Goal: Task Accomplishment & Management: Manage account settings

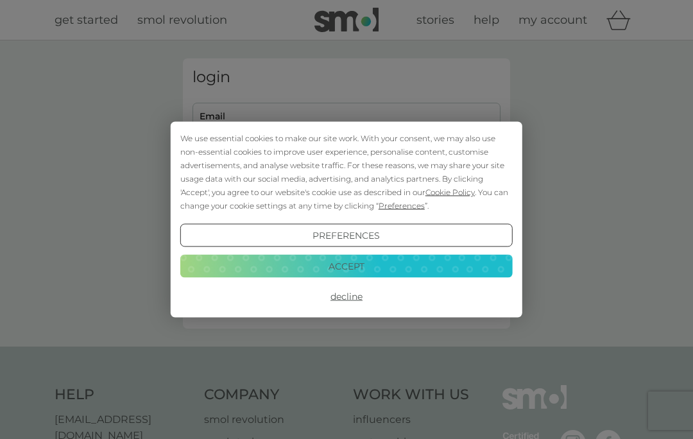
click at [371, 118] on div "We use essential cookies to make our site work. With your consent, we may also …" at bounding box center [346, 219] width 693 height 439
click at [424, 265] on button "Accept" at bounding box center [346, 265] width 333 height 23
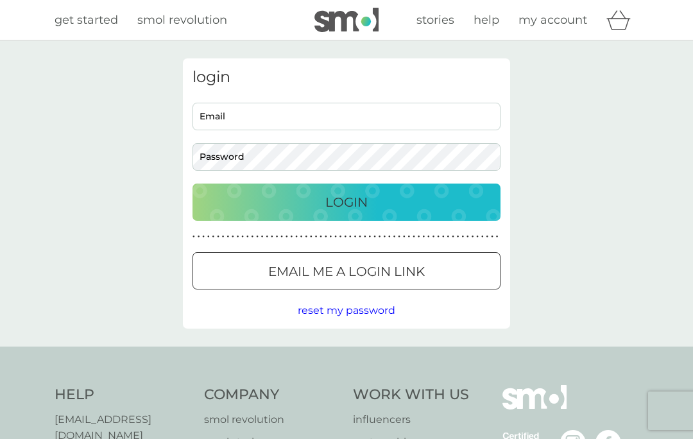
click at [379, 124] on input "Email" at bounding box center [347, 117] width 308 height 28
type input "[EMAIL_ADDRESS][DOMAIN_NAME]"
click at [347, 202] on button "Login" at bounding box center [347, 202] width 308 height 37
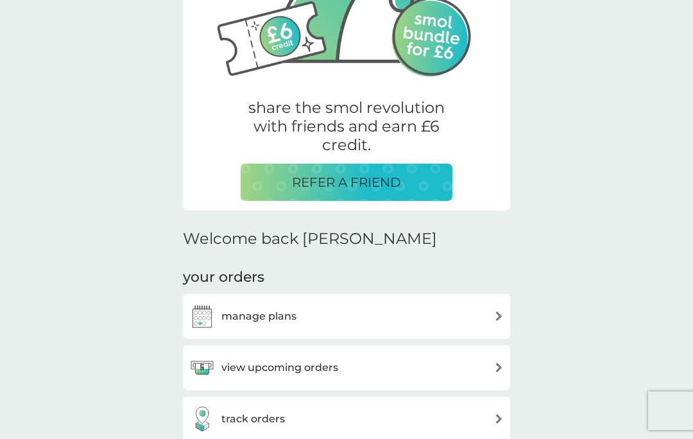
scroll to position [172, 0]
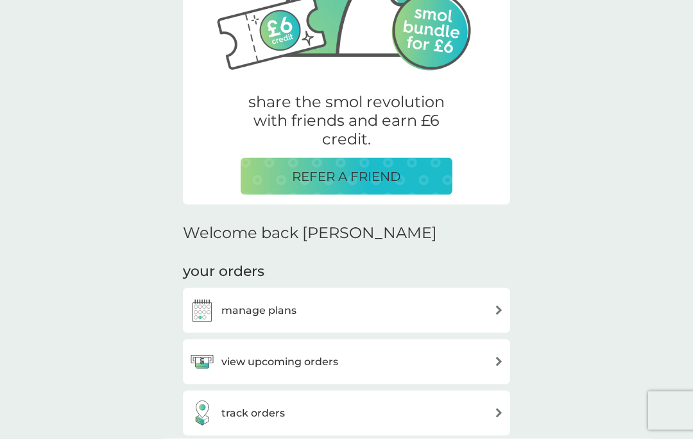
click at [485, 359] on div "view upcoming orders" at bounding box center [346, 362] width 315 height 26
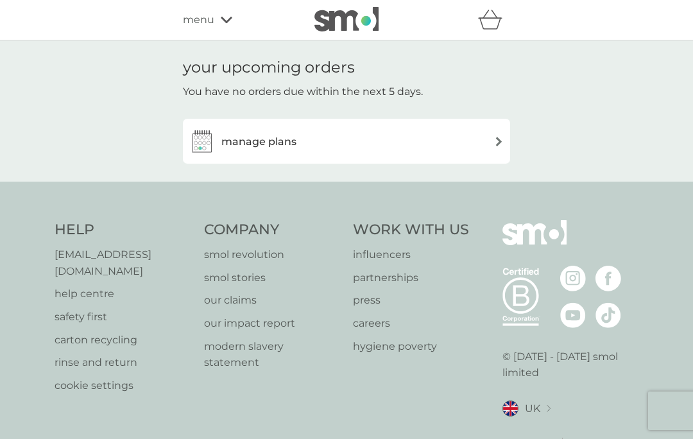
click at [491, 143] on div "manage plans" at bounding box center [346, 141] width 315 height 26
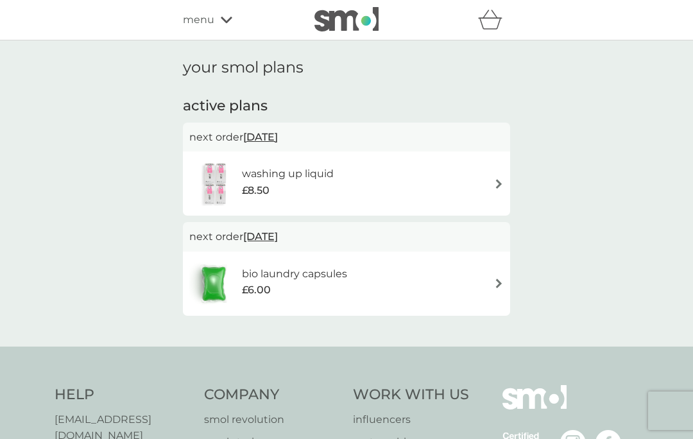
click at [216, 15] on div "menu" at bounding box center [237, 20] width 109 height 17
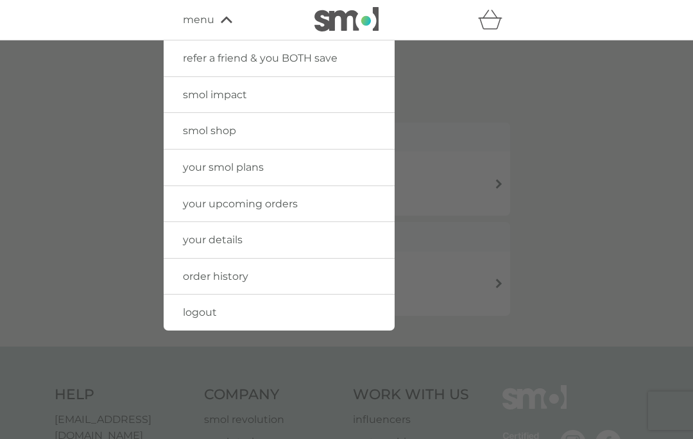
click at [311, 172] on link "your smol plans" at bounding box center [279, 168] width 231 height 36
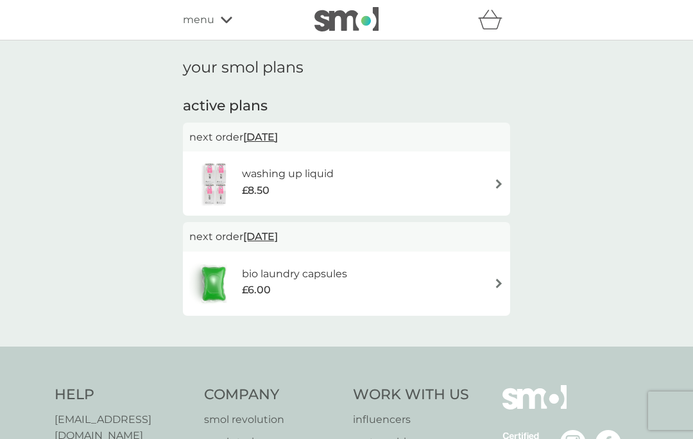
click at [213, 26] on span "menu" at bounding box center [198, 20] width 31 height 17
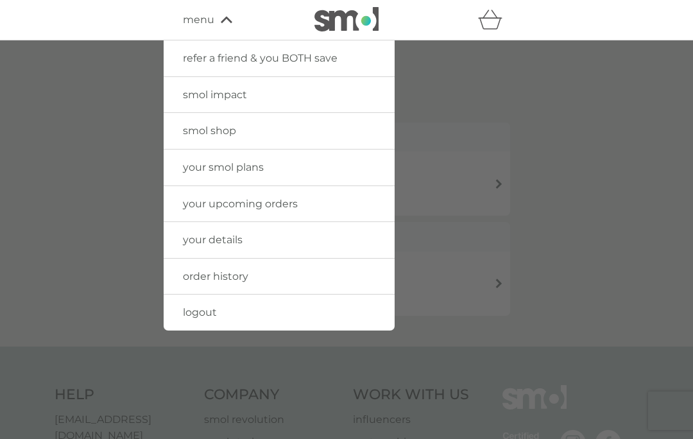
click at [306, 279] on link "order history" at bounding box center [279, 277] width 231 height 36
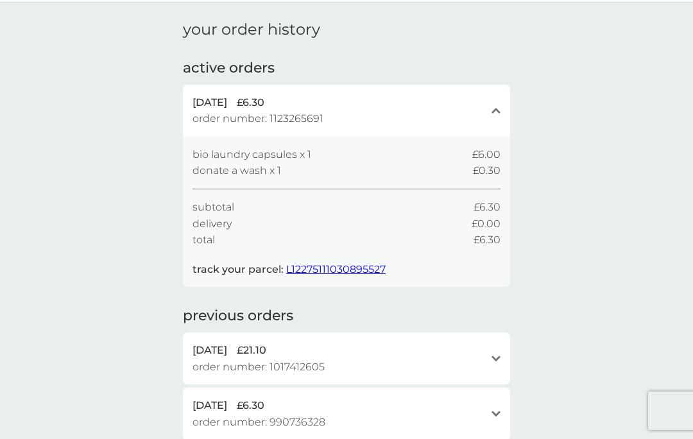
scroll to position [39, 0]
click at [351, 267] on span "L12275111030895527" at bounding box center [336, 269] width 100 height 12
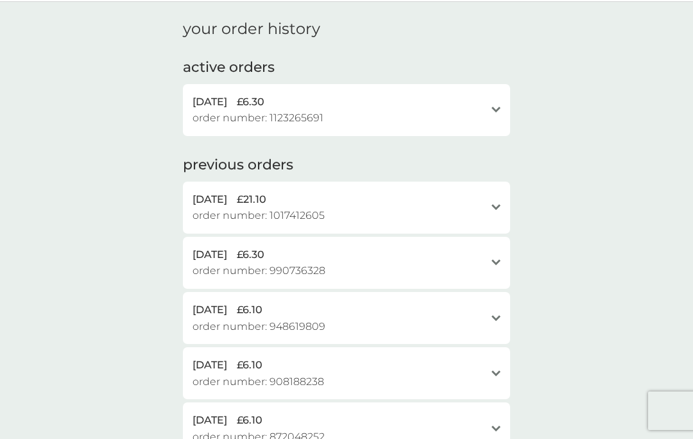
click at [493, 110] on icon "open" at bounding box center [496, 110] width 9 height 6
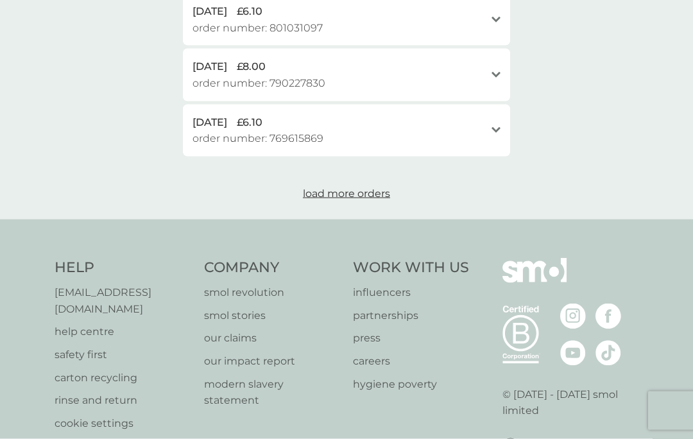
scroll to position [710, 0]
click at [87, 323] on p "help centre" at bounding box center [123, 331] width 137 height 17
click at [95, 323] on p "help centre" at bounding box center [123, 331] width 137 height 17
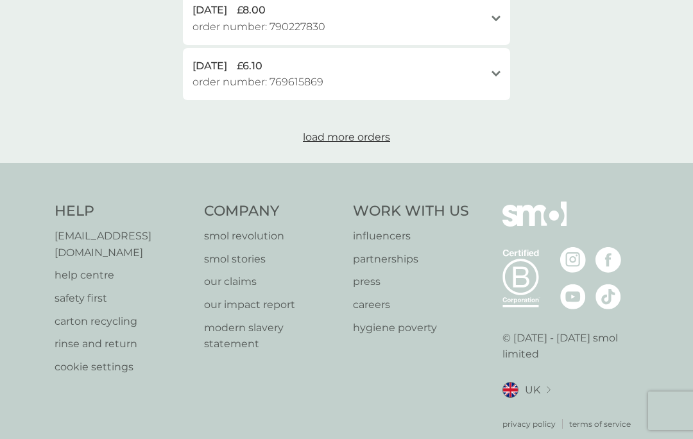
click at [148, 228] on p "[EMAIL_ADDRESS][DOMAIN_NAME]" at bounding box center [123, 244] width 137 height 33
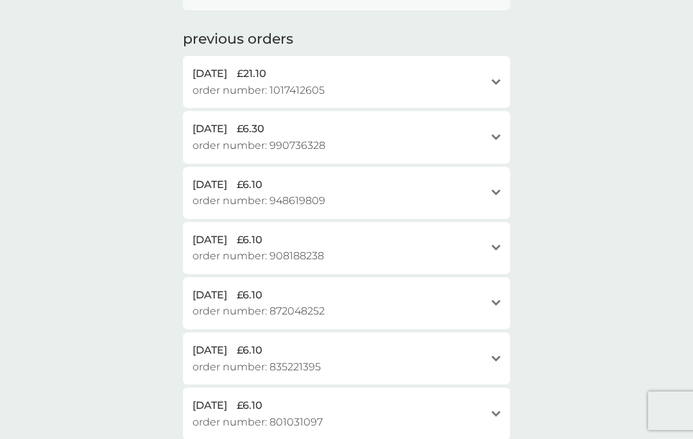
scroll to position [313, 0]
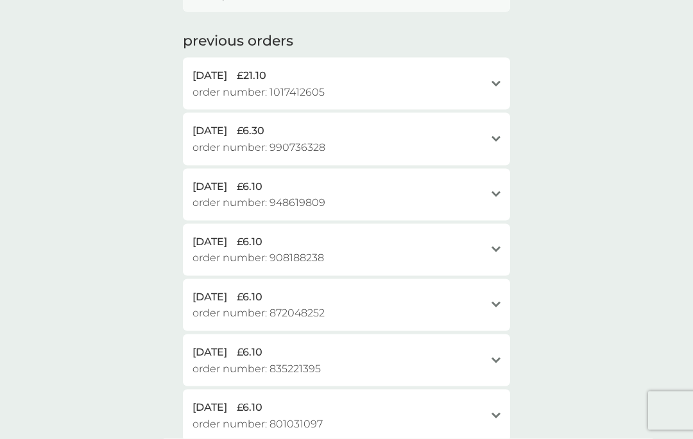
click at [496, 89] on div "open" at bounding box center [496, 83] width 9 height 33
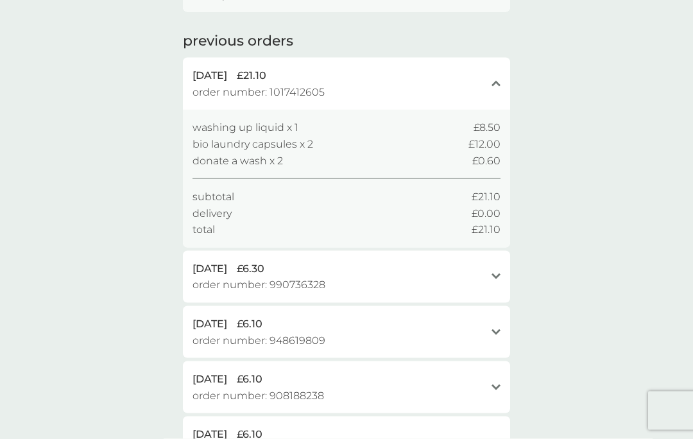
scroll to position [313, 0]
click at [489, 82] on div "[DATE] £21.10 order number: 1017412605 close" at bounding box center [346, 83] width 327 height 52
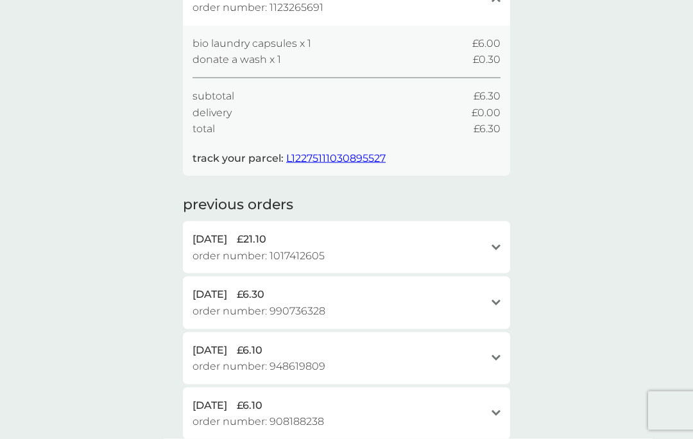
scroll to position [150, 0]
click at [498, 297] on div "open" at bounding box center [496, 302] width 9 height 10
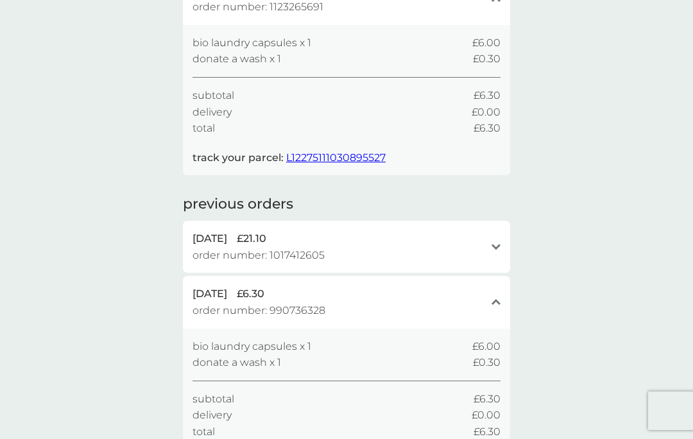
scroll to position [178, 0]
